Goal: Navigation & Orientation: Find specific page/section

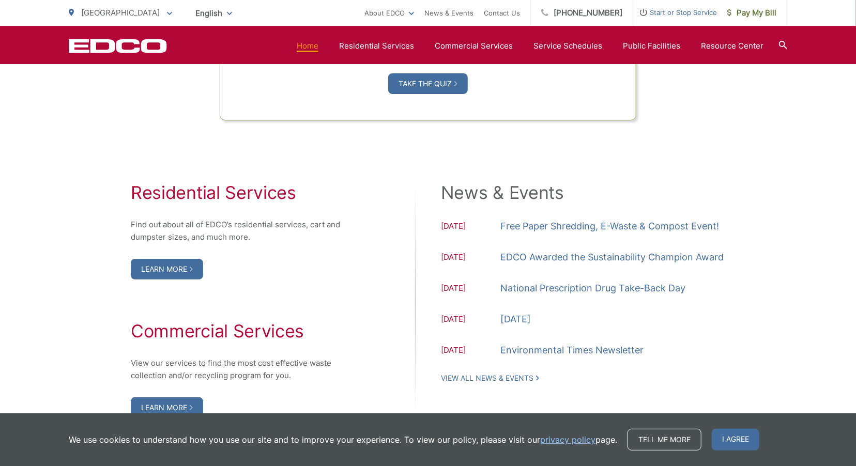
scroll to position [930, 0]
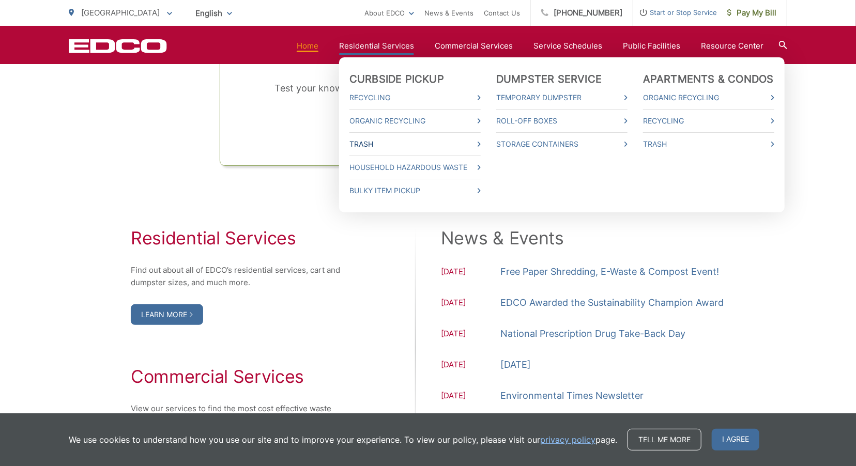
click at [373, 144] on link "Trash" at bounding box center [414, 144] width 131 height 12
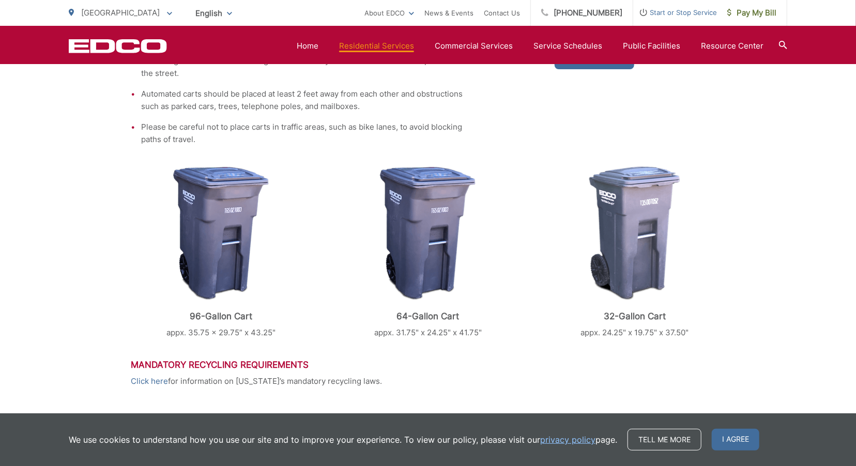
scroll to position [413, 0]
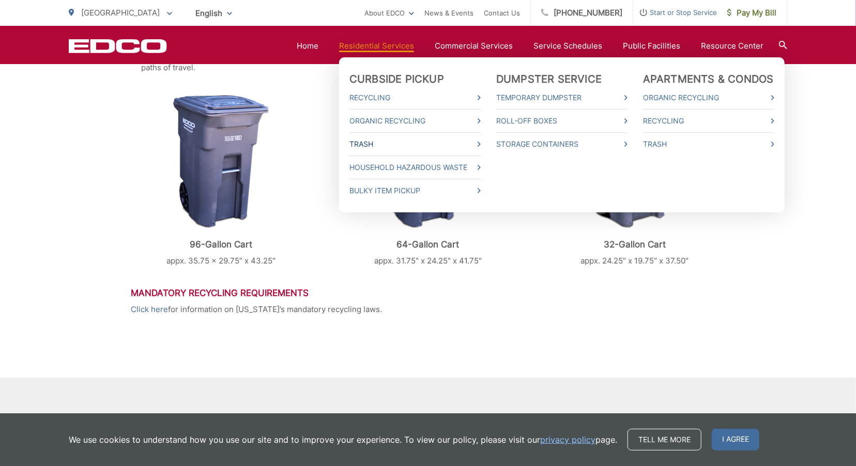
click at [372, 138] on link "Trash" at bounding box center [414, 144] width 131 height 12
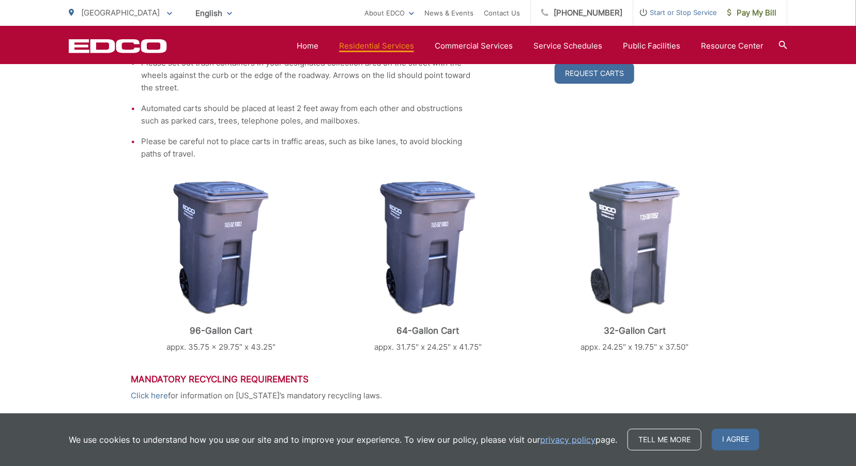
scroll to position [310, 0]
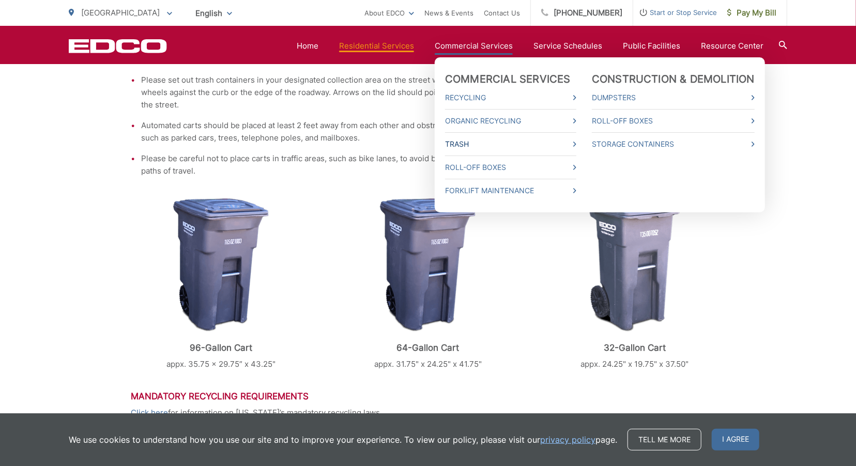
click at [468, 138] on link "Trash" at bounding box center [510, 144] width 131 height 12
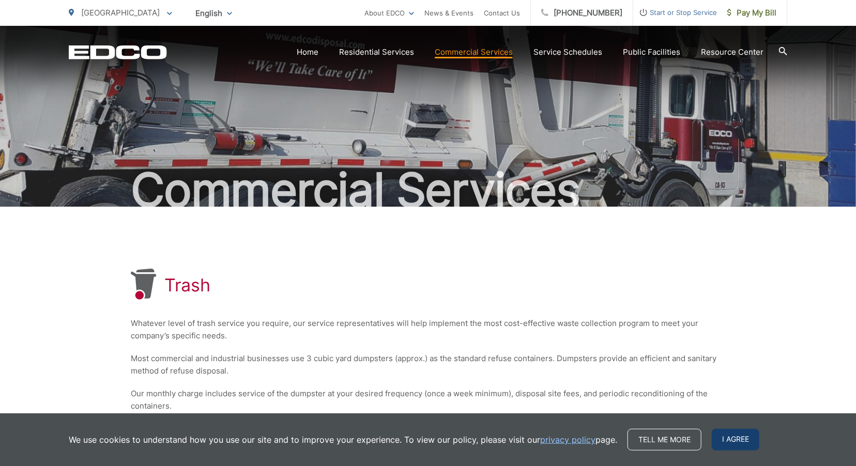
click at [731, 438] on span "I agree" at bounding box center [736, 440] width 48 height 22
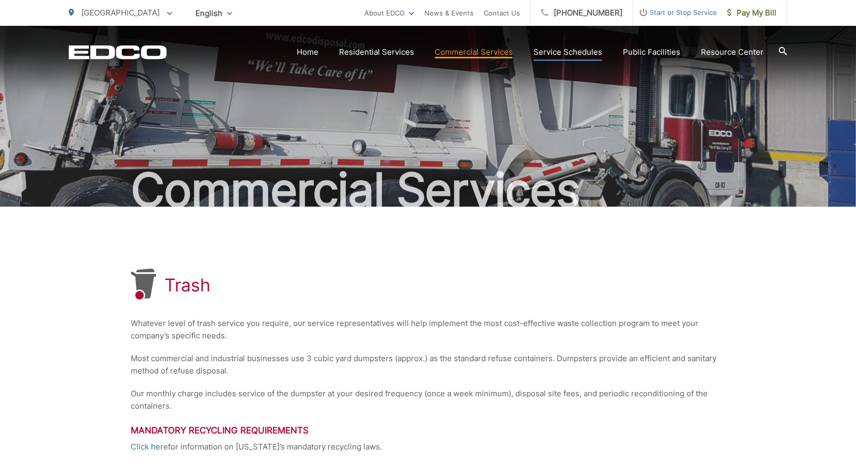
click at [548, 53] on link "Service Schedules" at bounding box center [567, 52] width 69 height 12
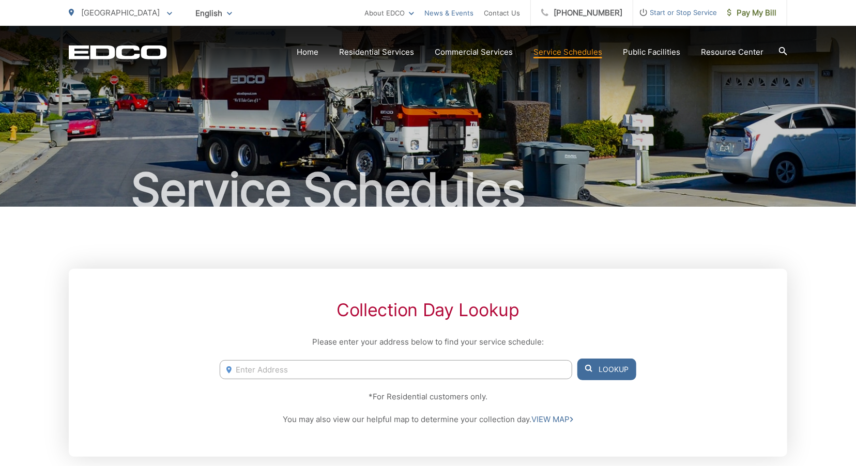
drag, startPoint x: 523, startPoint y: 58, endPoint x: 476, endPoint y: 13, distance: 65.4
click at [473, 13] on link "News & Events" at bounding box center [448, 13] width 49 height 12
